Goal: Task Accomplishment & Management: Manage account settings

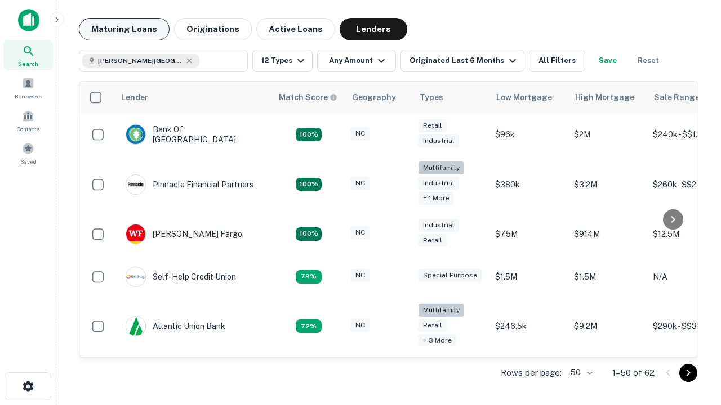
click at [124, 29] on button "Maturing Loans" at bounding box center [124, 29] width 91 height 23
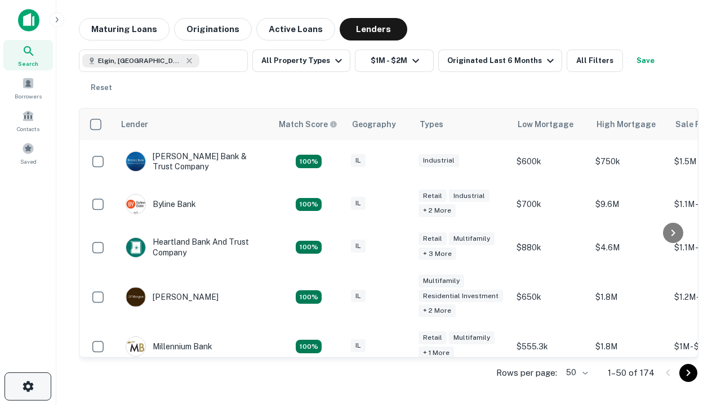
click at [28, 387] on icon "button" at bounding box center [28, 387] width 14 height 14
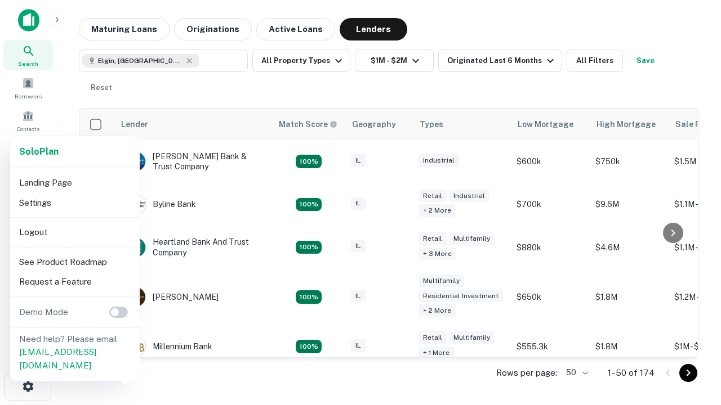
click at [74, 232] on li "Logout" at bounding box center [75, 232] width 120 height 20
